Goal: Navigation & Orientation: Find specific page/section

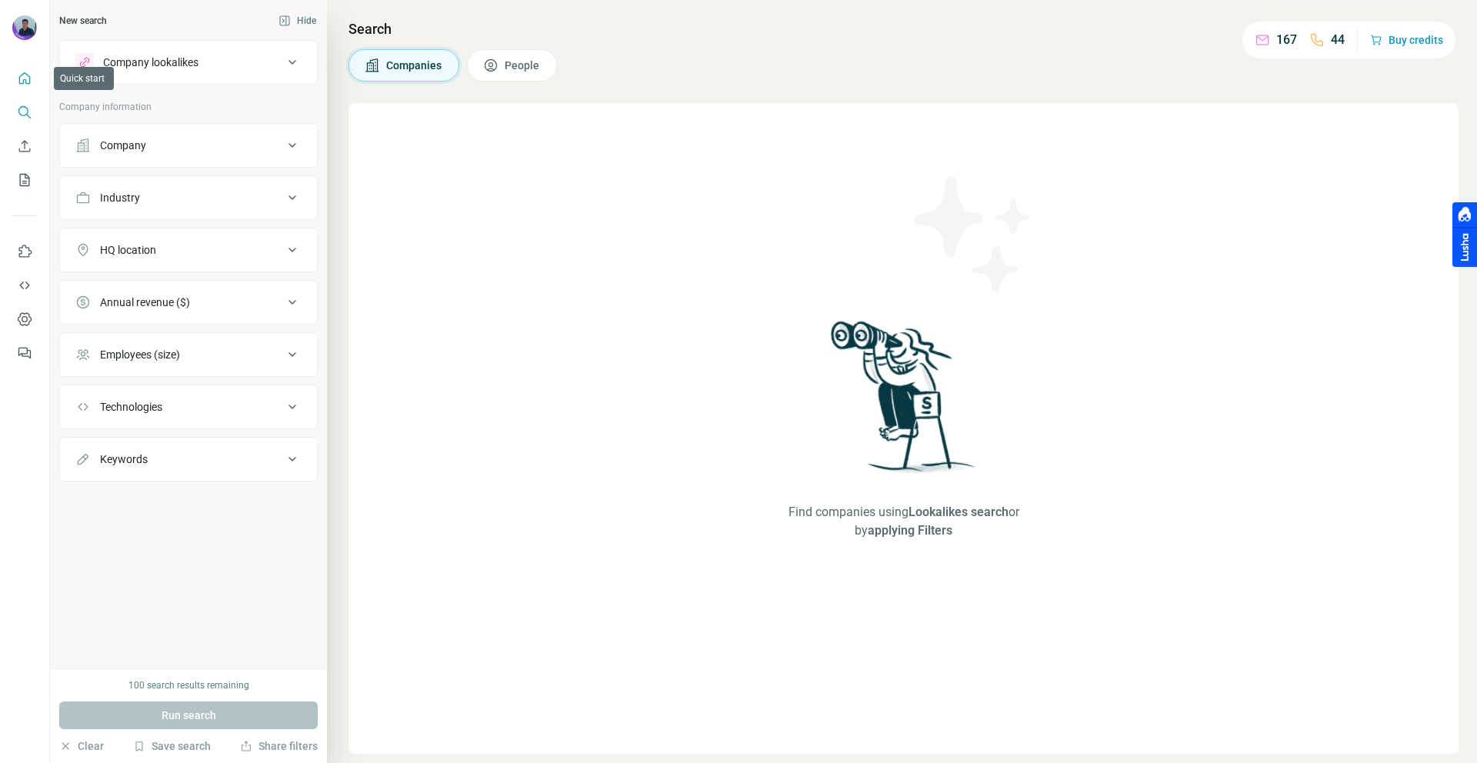
click at [33, 78] on button "Quick start" at bounding box center [24, 79] width 25 height 28
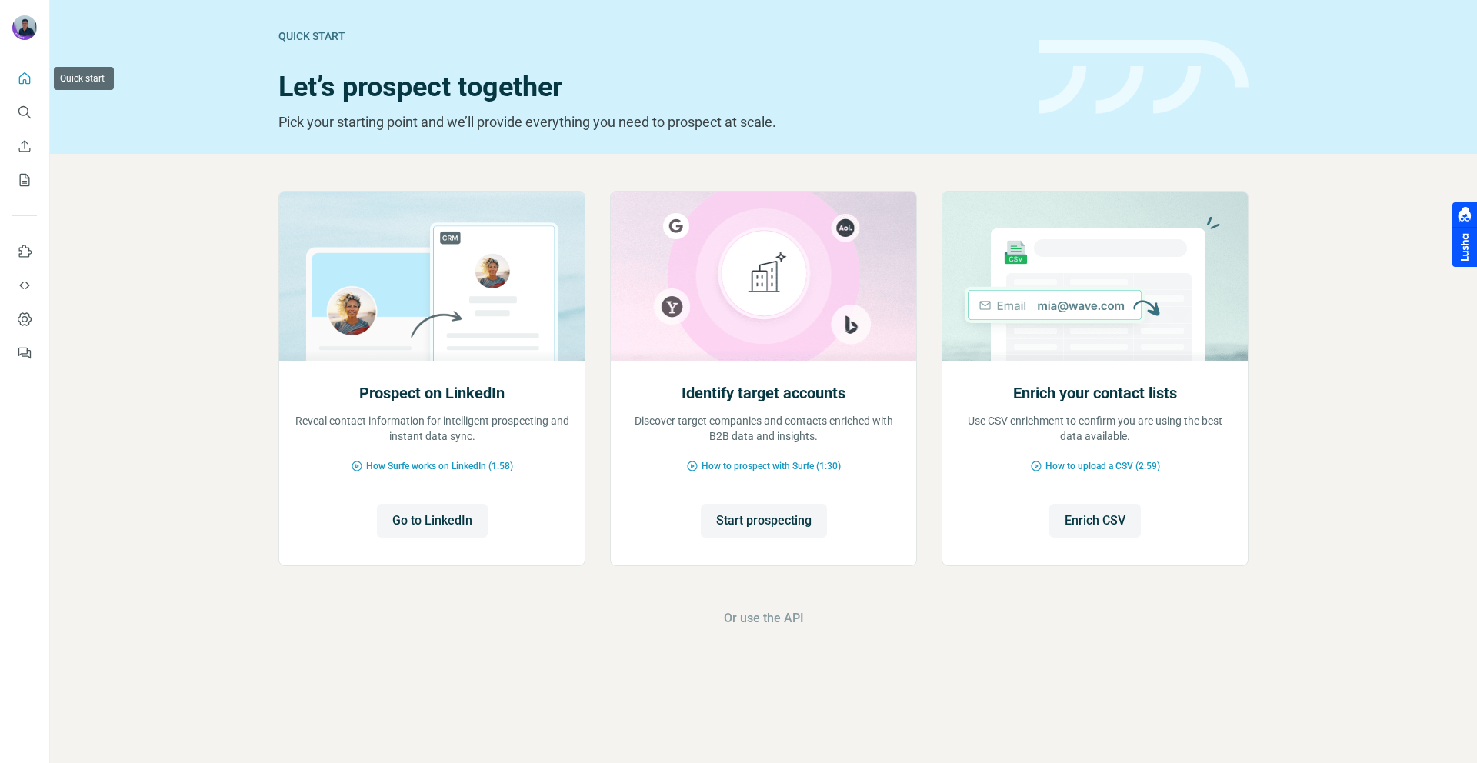
click at [24, 76] on icon "Quick start" at bounding box center [24, 78] width 15 height 15
click at [22, 285] on icon "Use Surfe API" at bounding box center [24, 285] width 15 height 15
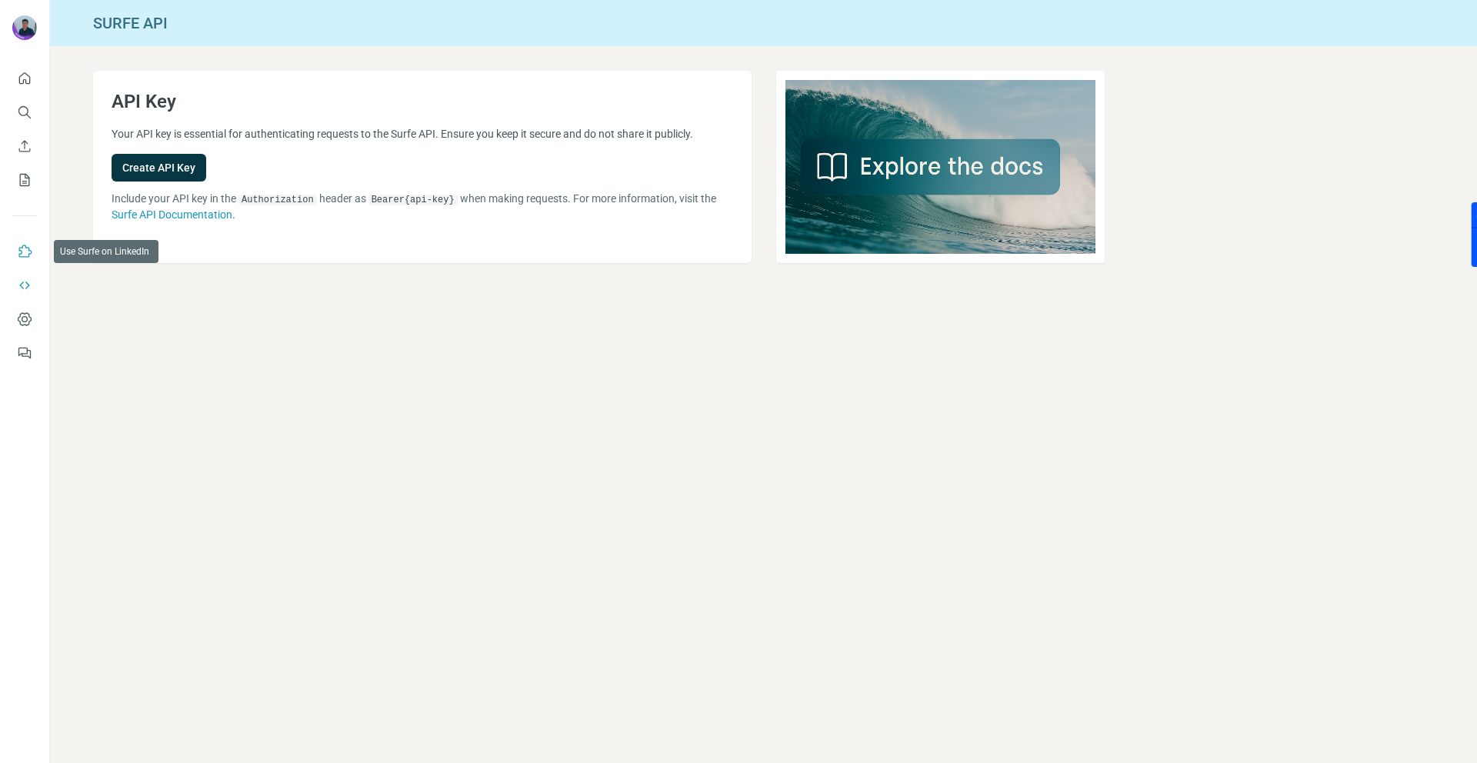
click at [24, 248] on icon "Use Surfe on LinkedIn" at bounding box center [24, 251] width 15 height 15
click at [25, 319] on icon "Dashboard" at bounding box center [24, 318] width 15 height 15
